Goal: Navigation & Orientation: Understand site structure

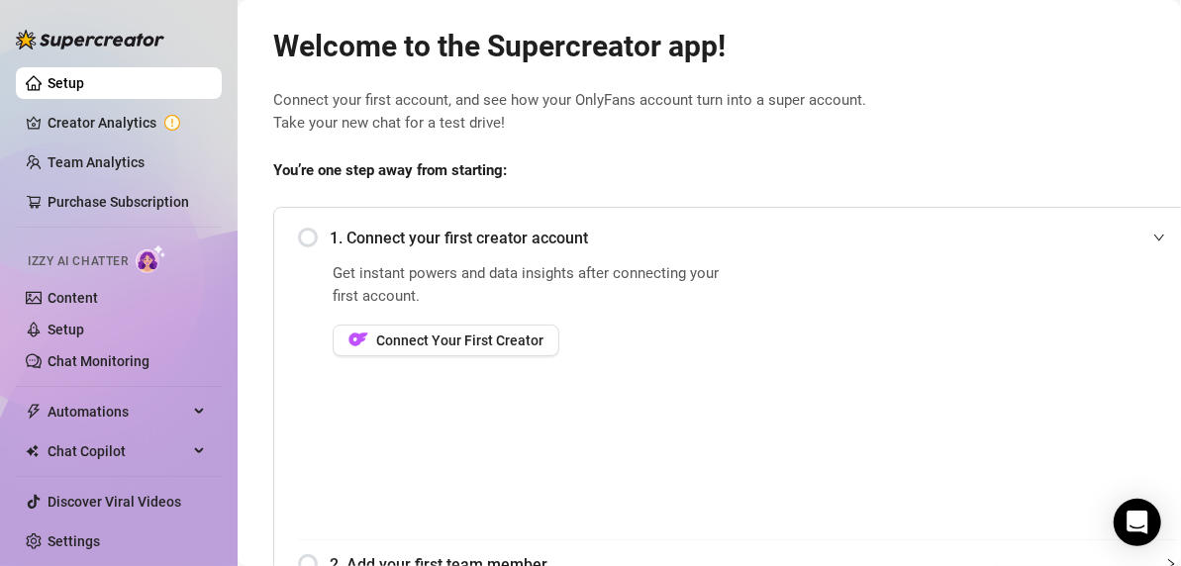
scroll to position [20, 0]
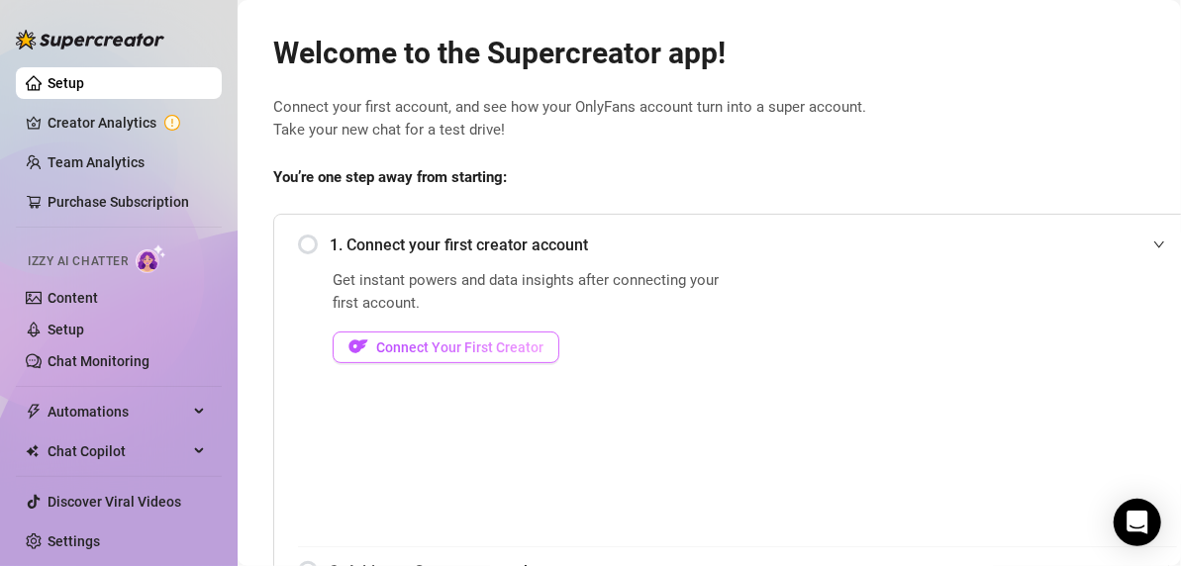
click at [454, 350] on span "Connect Your First Creator" at bounding box center [459, 347] width 167 height 16
click at [474, 347] on span "Connect Your First Creator" at bounding box center [459, 347] width 167 height 16
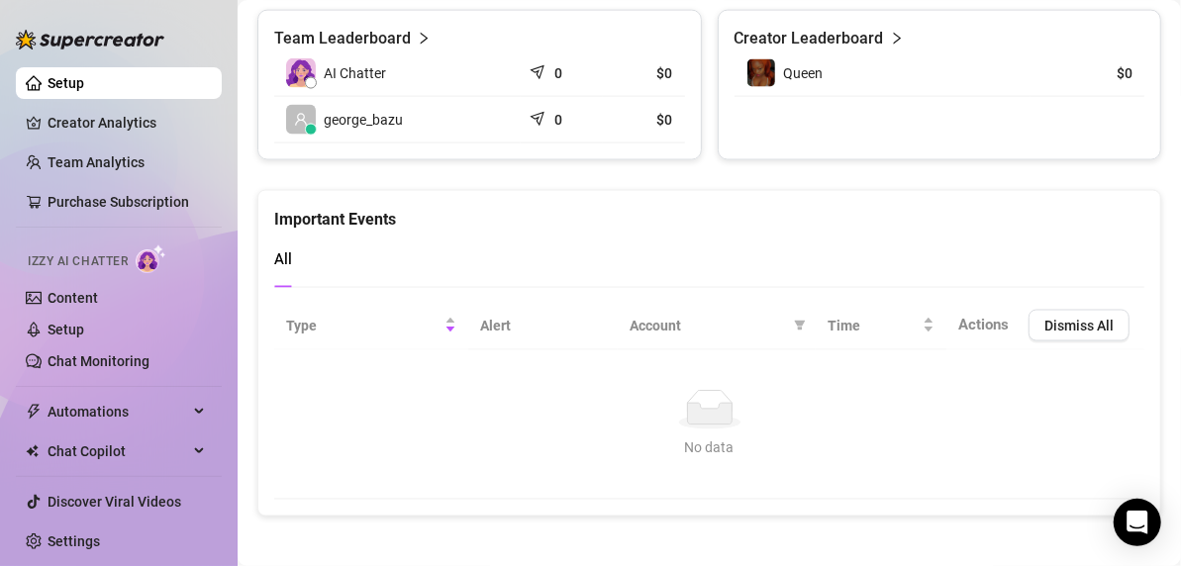
scroll to position [1416, 0]
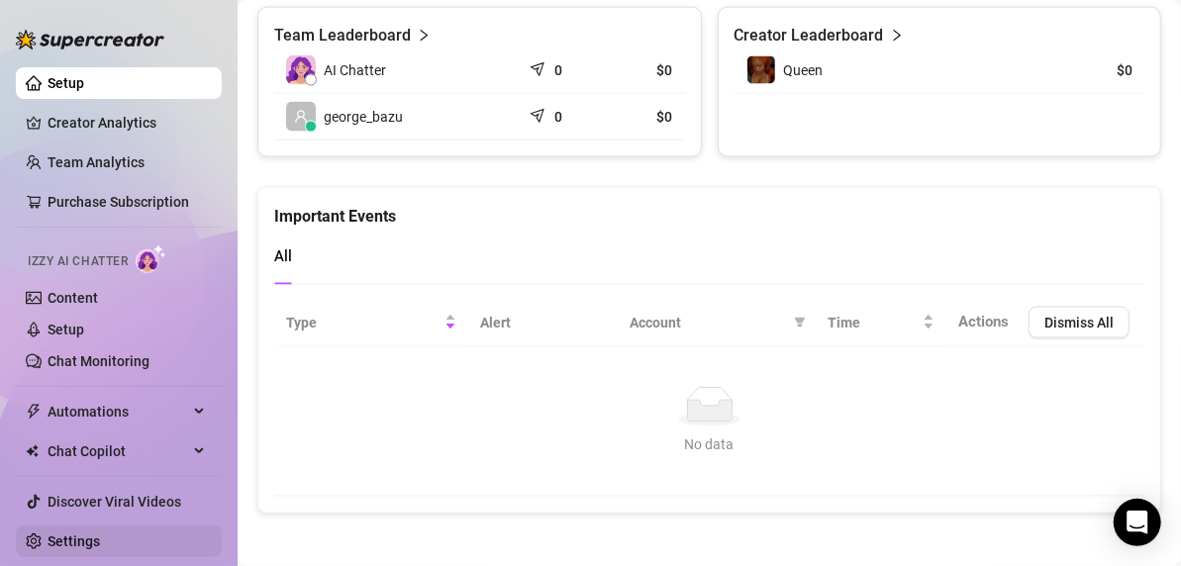
click at [79, 536] on link "Settings" at bounding box center [74, 541] width 52 height 16
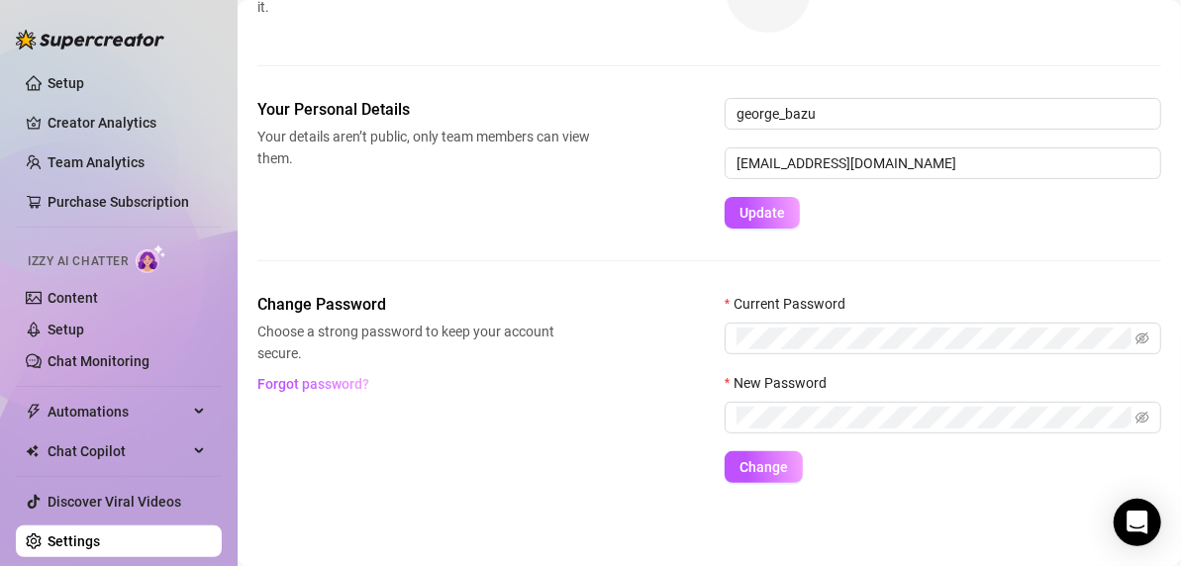
scroll to position [165, 0]
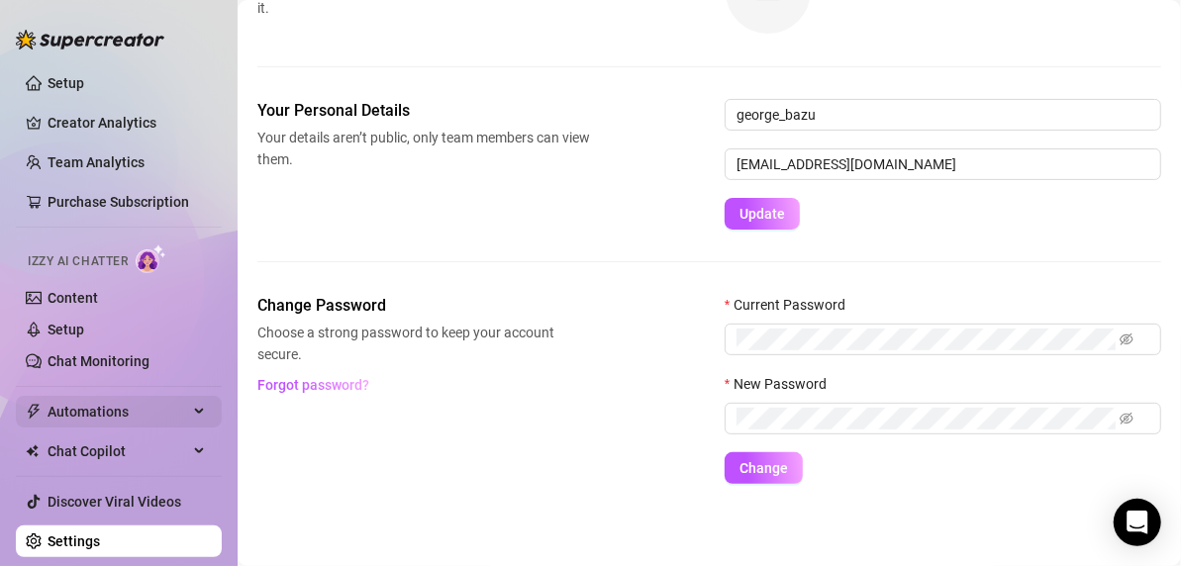
click at [110, 412] on span "Automations" at bounding box center [118, 412] width 141 height 32
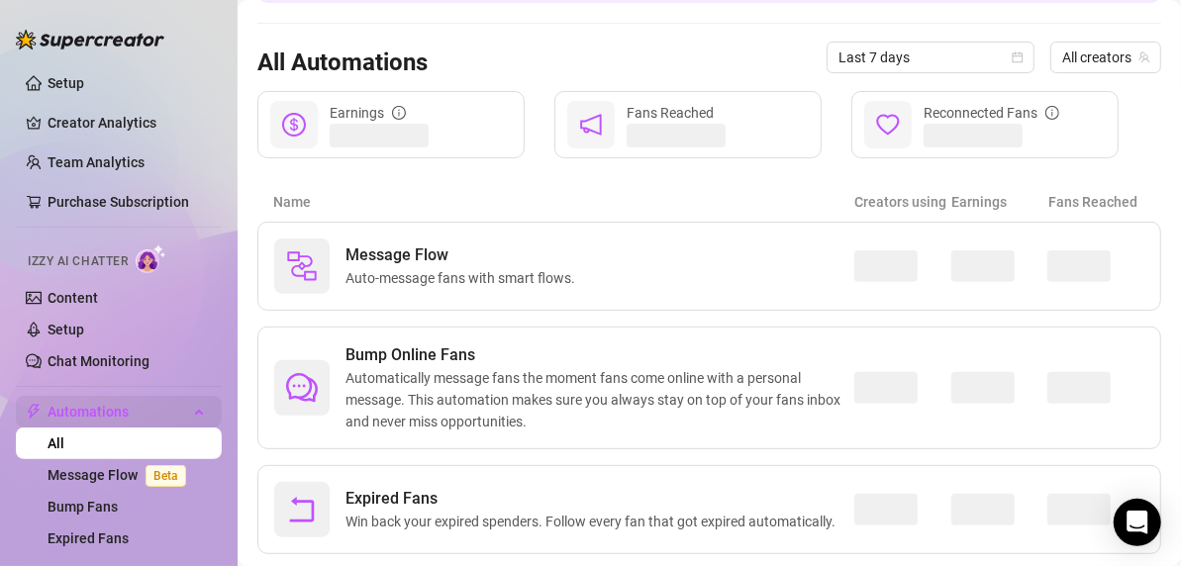
scroll to position [222, 0]
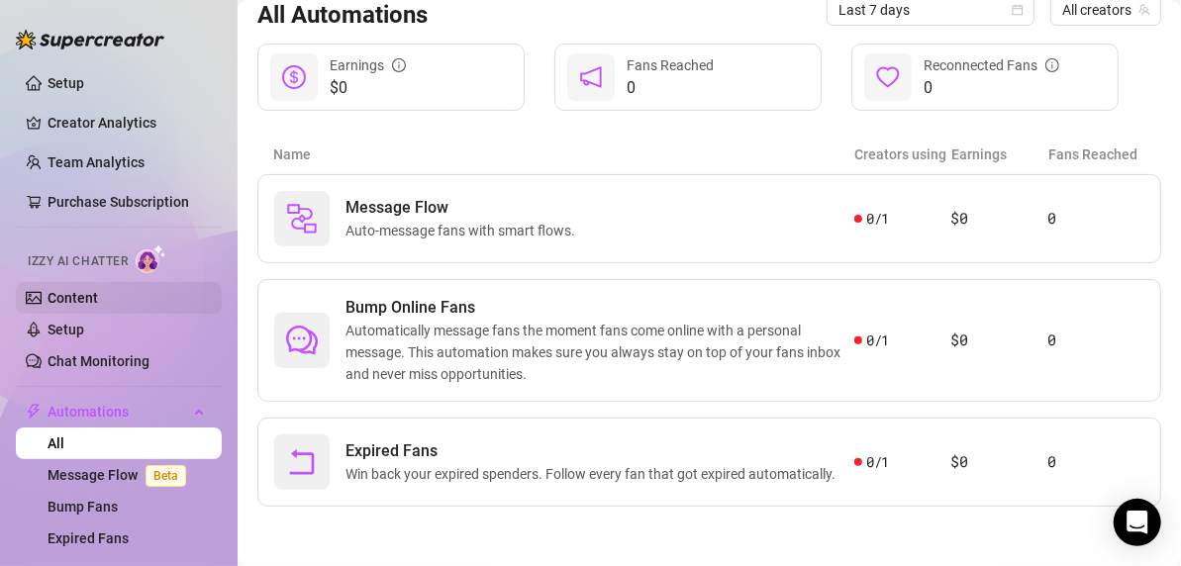
click at [77, 295] on link "Content" at bounding box center [73, 298] width 50 height 16
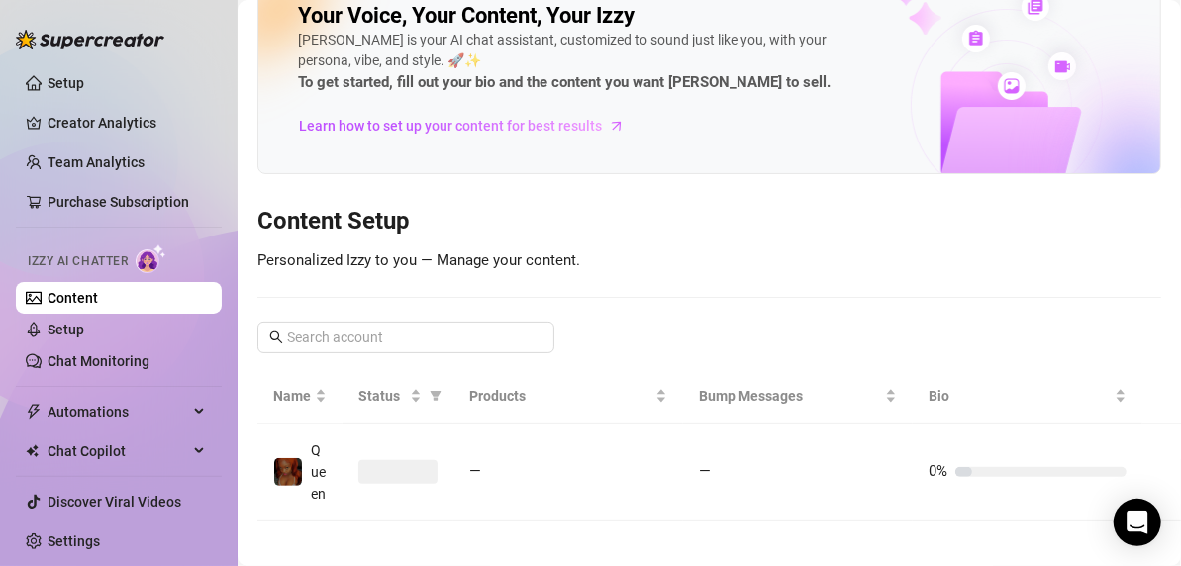
scroll to position [95, 0]
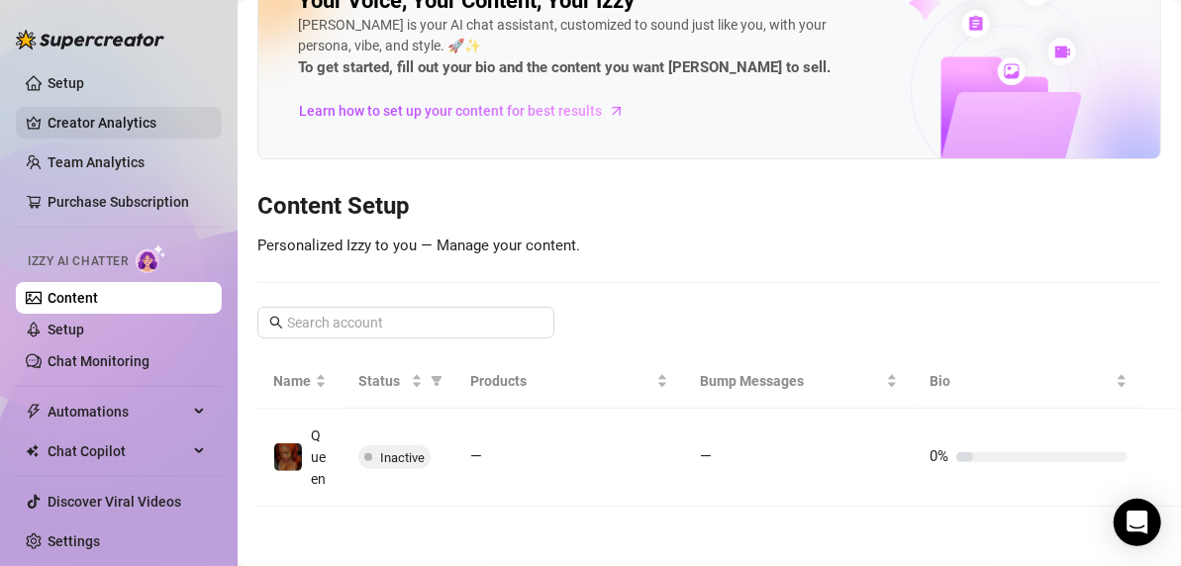
click at [106, 119] on link "Creator Analytics" at bounding box center [127, 123] width 158 height 32
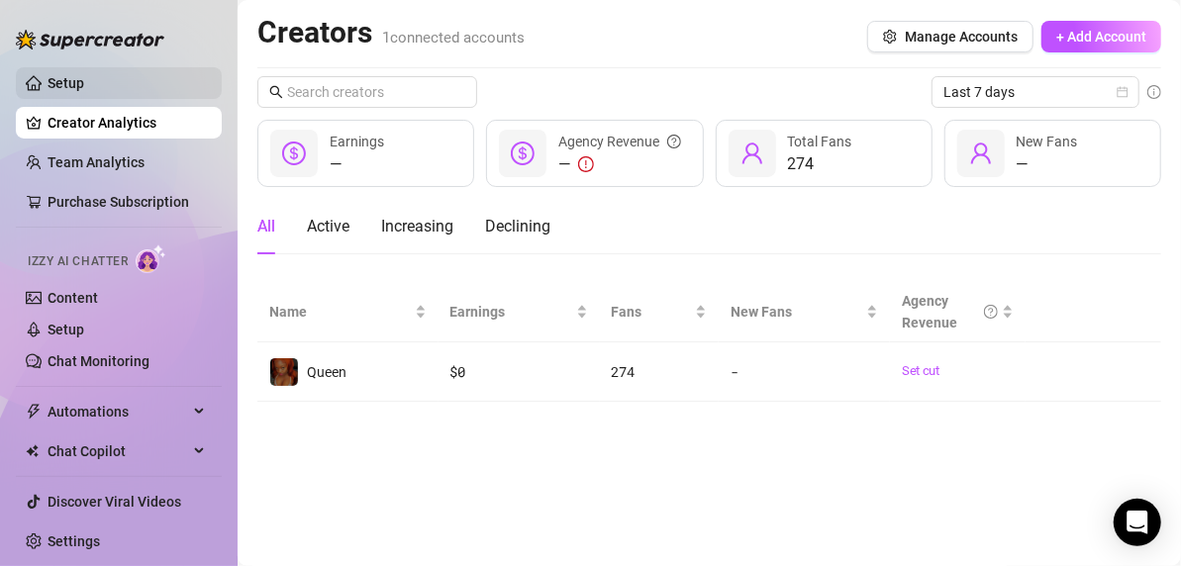
click at [70, 86] on link "Setup" at bounding box center [66, 83] width 37 height 16
